Goal: Information Seeking & Learning: Learn about a topic

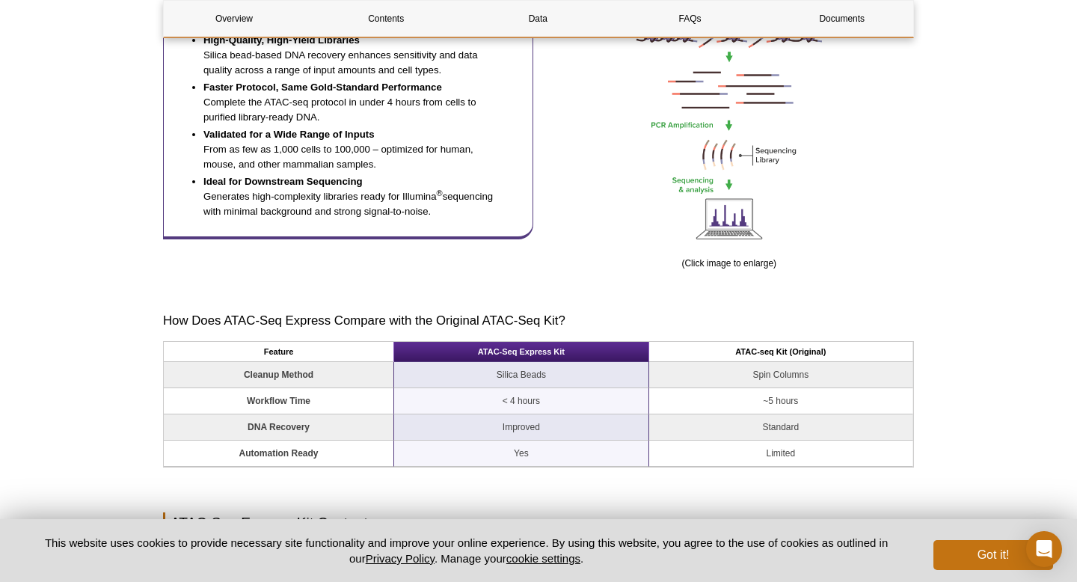
scroll to position [996, 0]
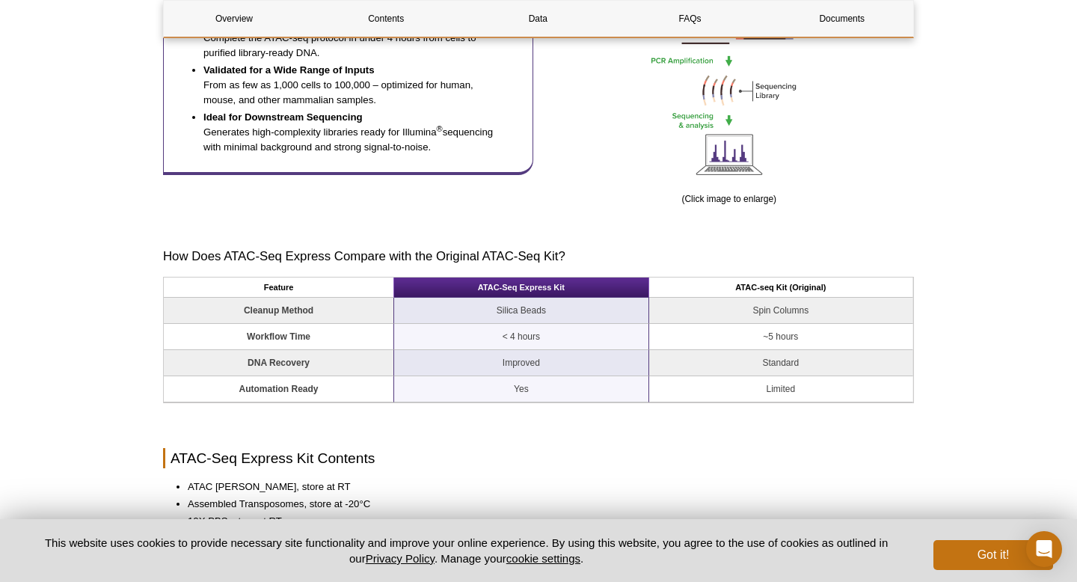
click at [746, 290] on th "ATAC-seq Kit (Original)" at bounding box center [781, 288] width 264 height 20
click at [815, 260] on h3 "How Does ATAC-Seq Express Compare with the Original ATAC-Seq Kit?" at bounding box center [538, 257] width 751 height 18
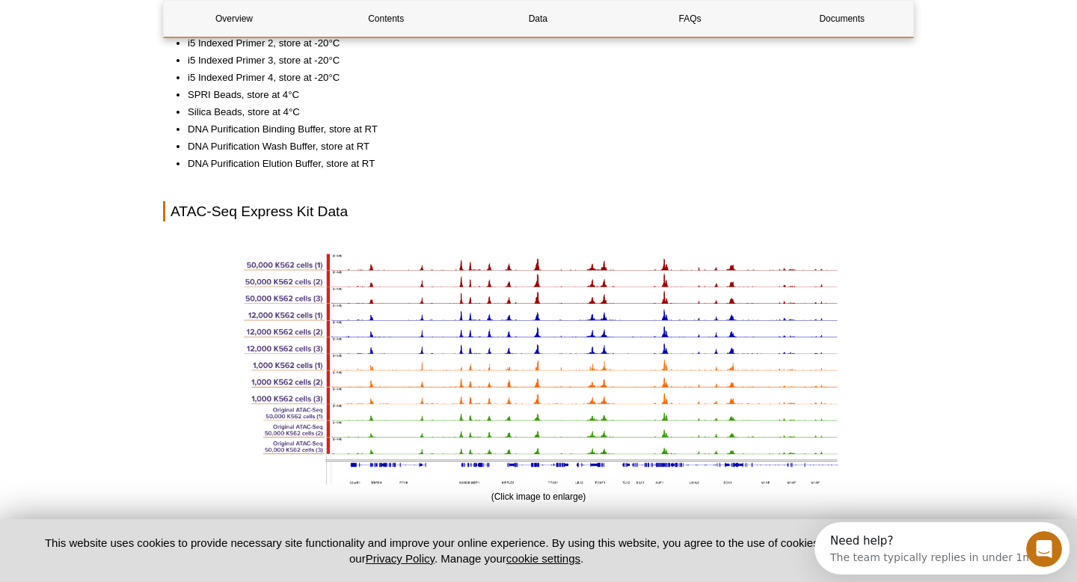
scroll to position [1740, 0]
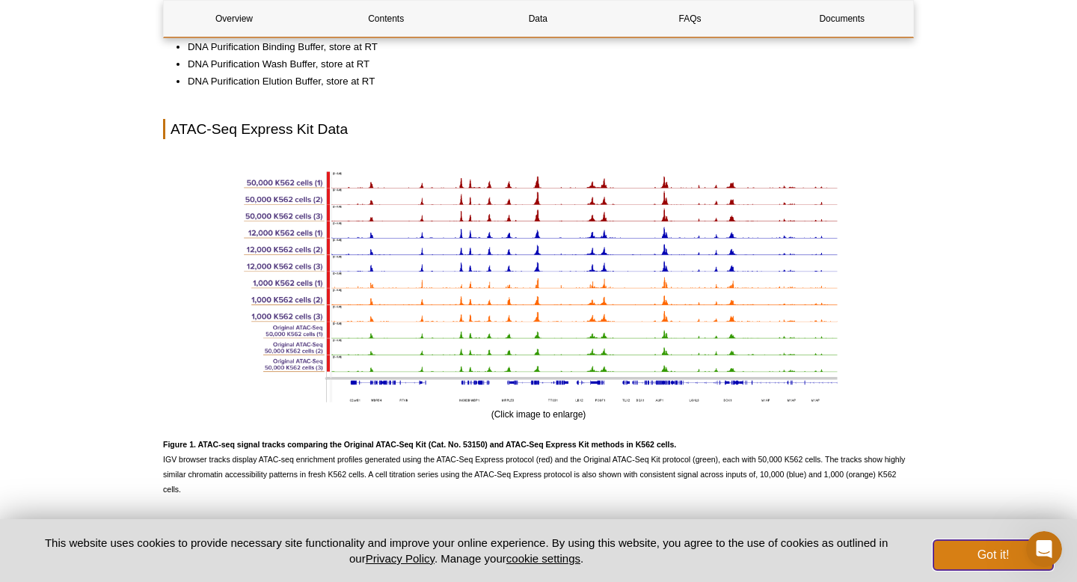
click at [936, 554] on button "Got it!" at bounding box center [994, 555] width 120 height 30
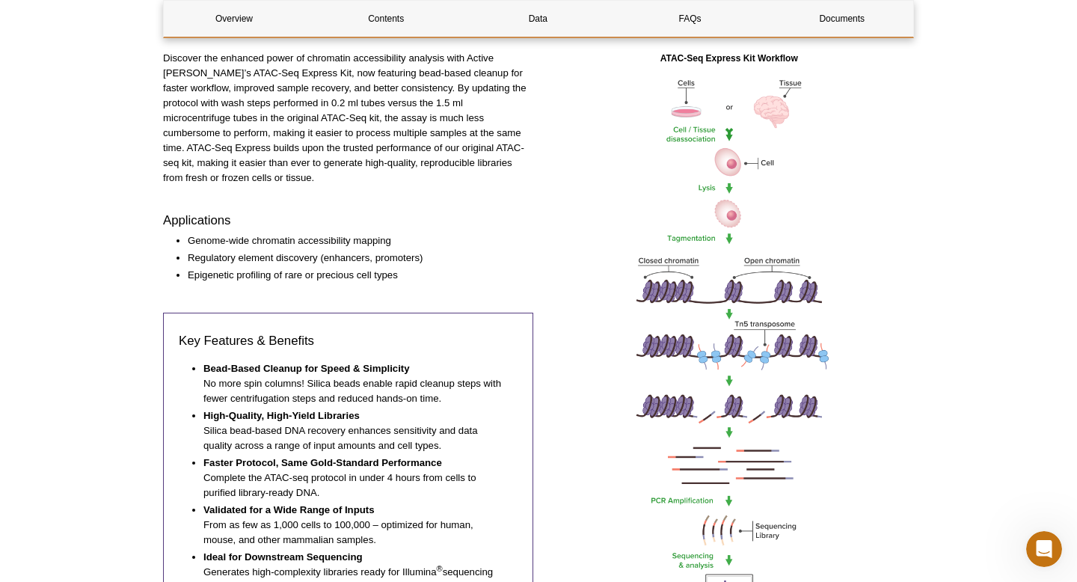
scroll to position [0, 0]
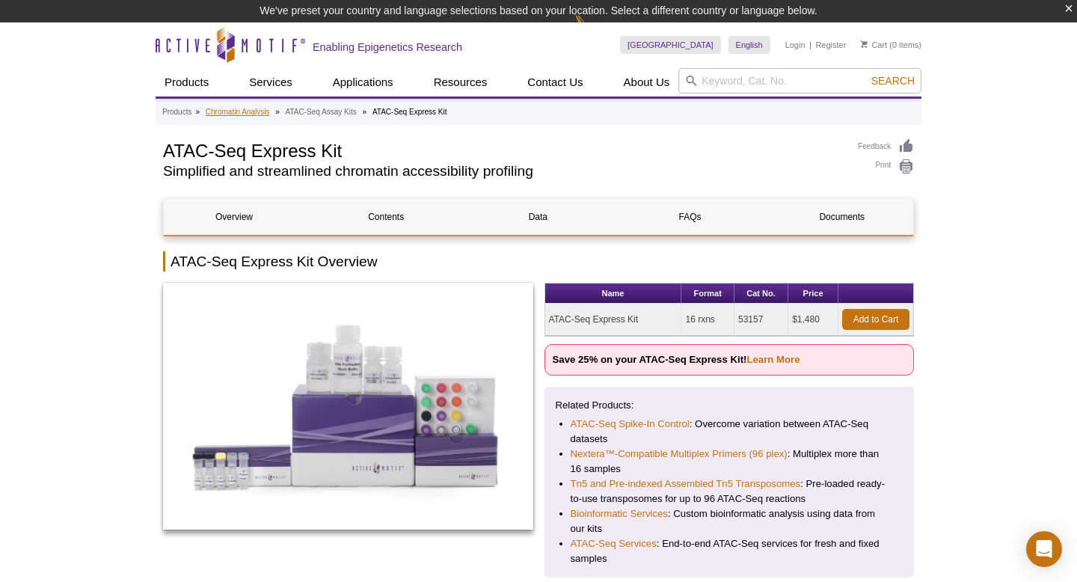
scroll to position [22, 0]
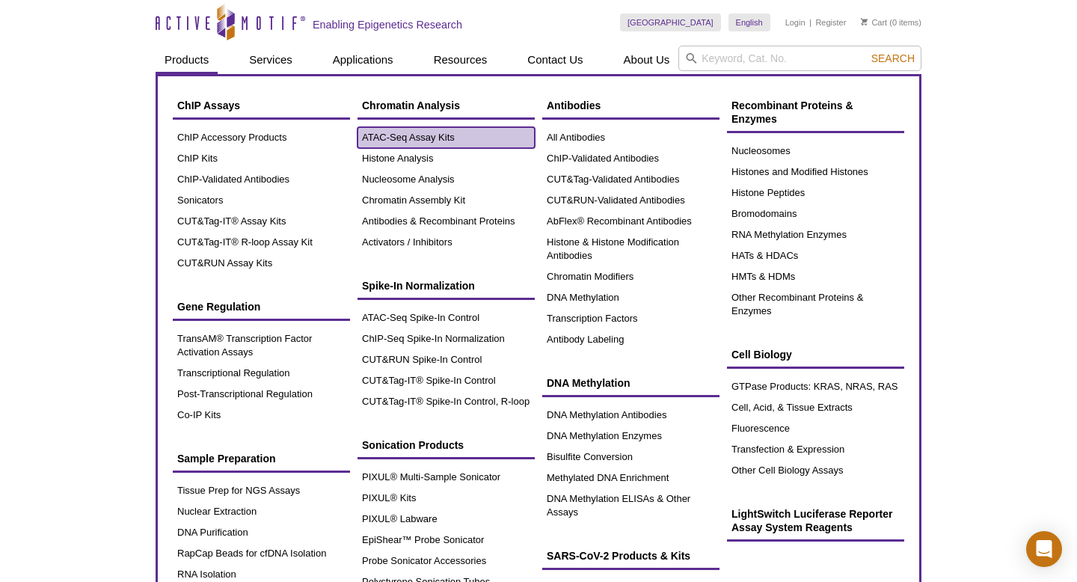
click at [446, 129] on link "ATAC-Seq Assay Kits" at bounding box center [446, 137] width 177 height 21
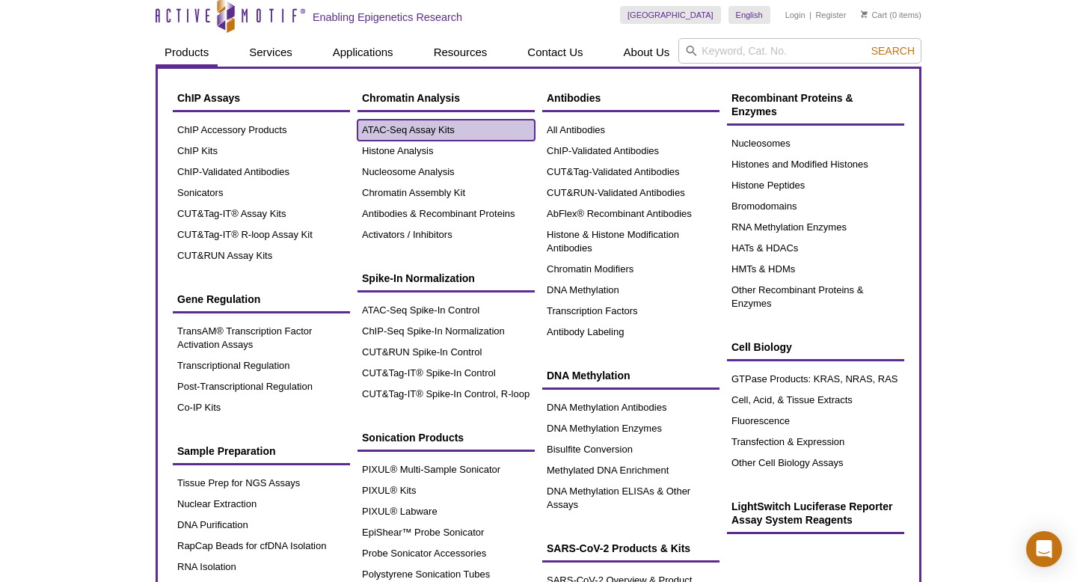
scroll to position [0, 0]
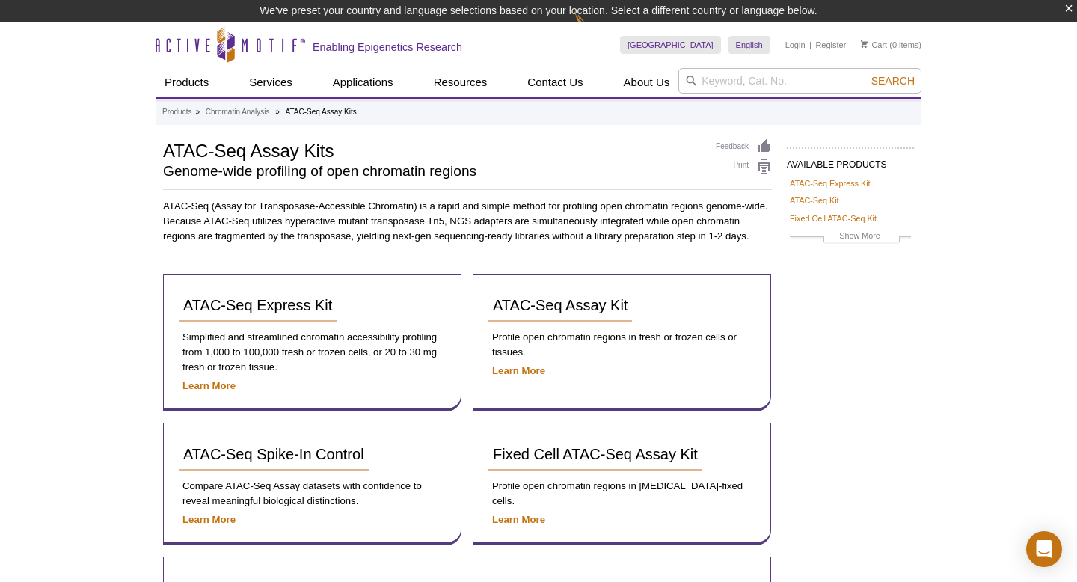
scroll to position [91, 0]
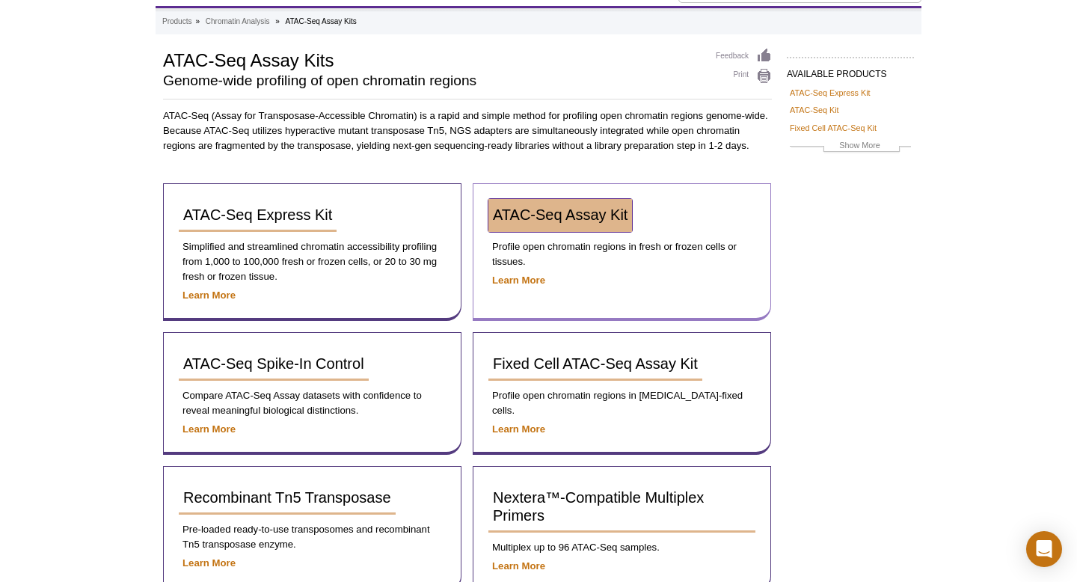
click at [588, 212] on span "ATAC-Seq Assay Kit" at bounding box center [560, 214] width 135 height 16
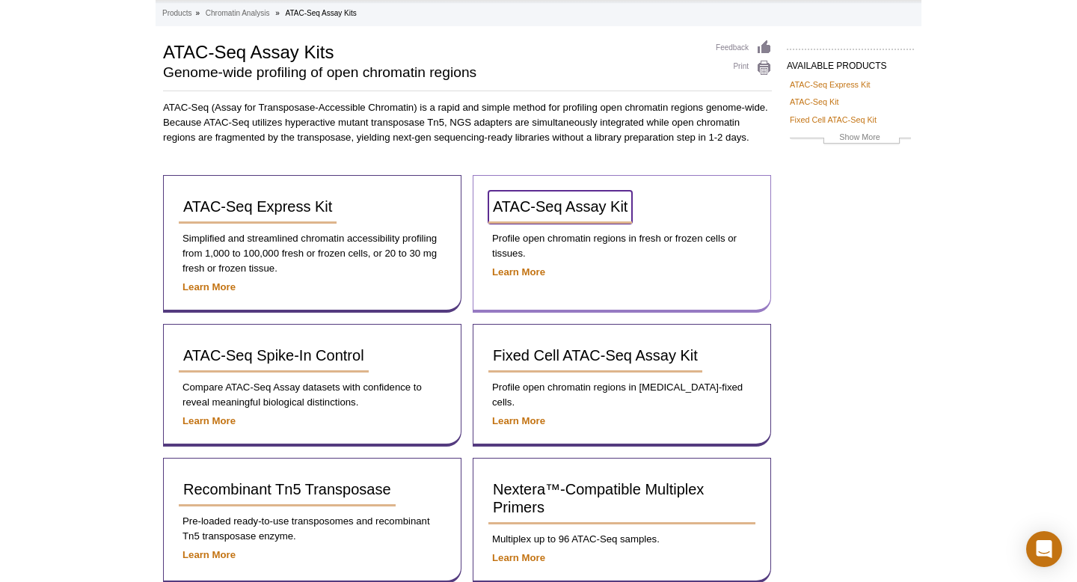
scroll to position [68, 0]
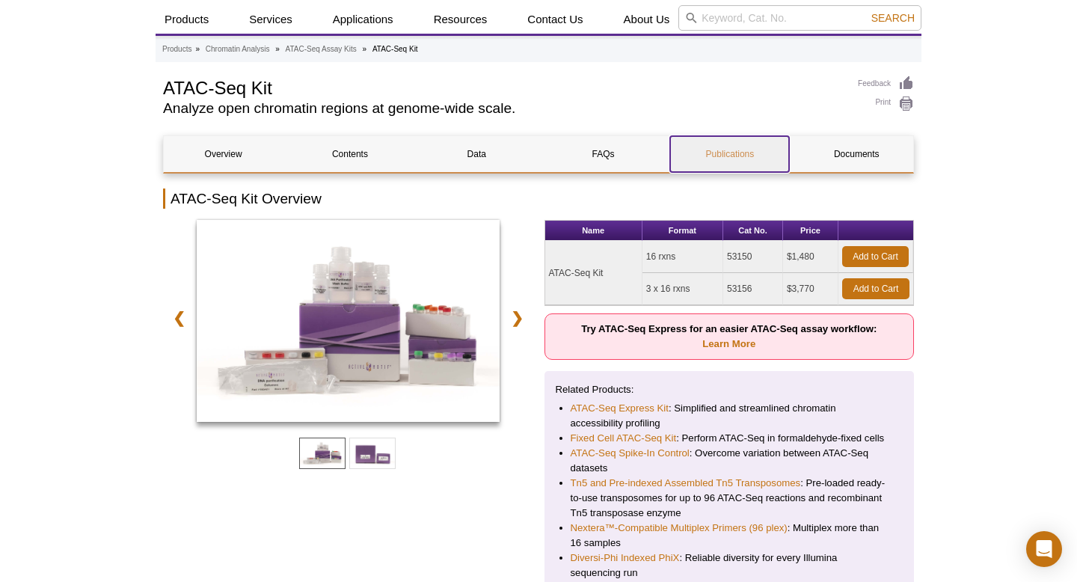
click at [750, 154] on link "Publications" at bounding box center [729, 154] width 119 height 36
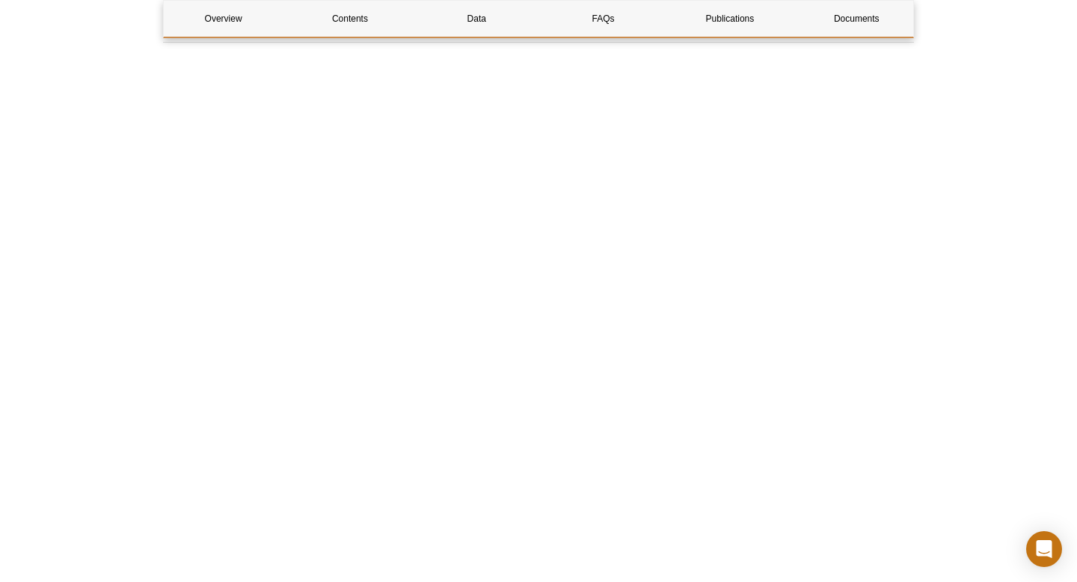
scroll to position [2970, 0]
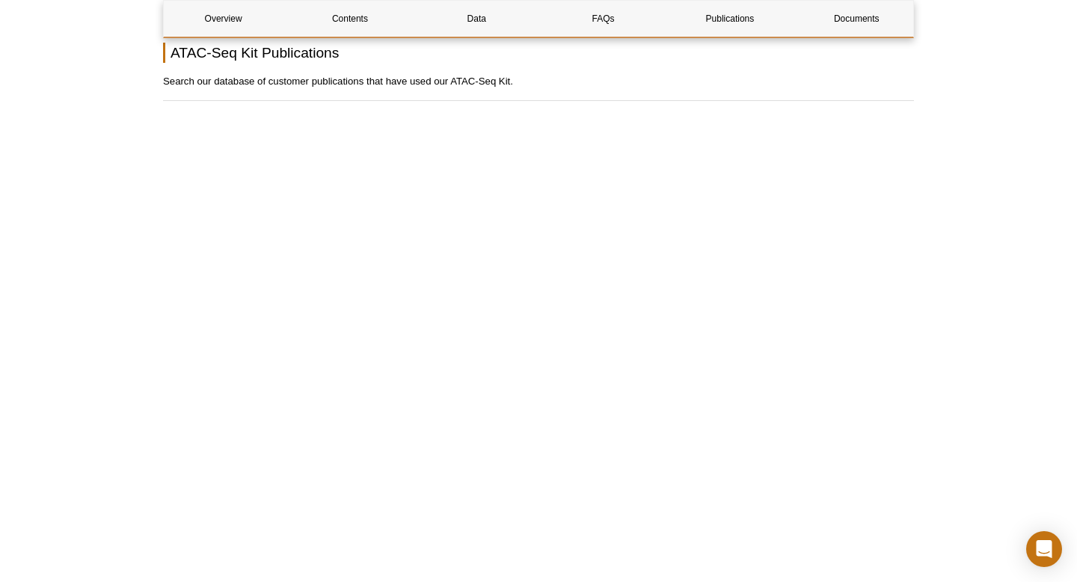
scroll to position [2915, 0]
